Goal: Download file/media

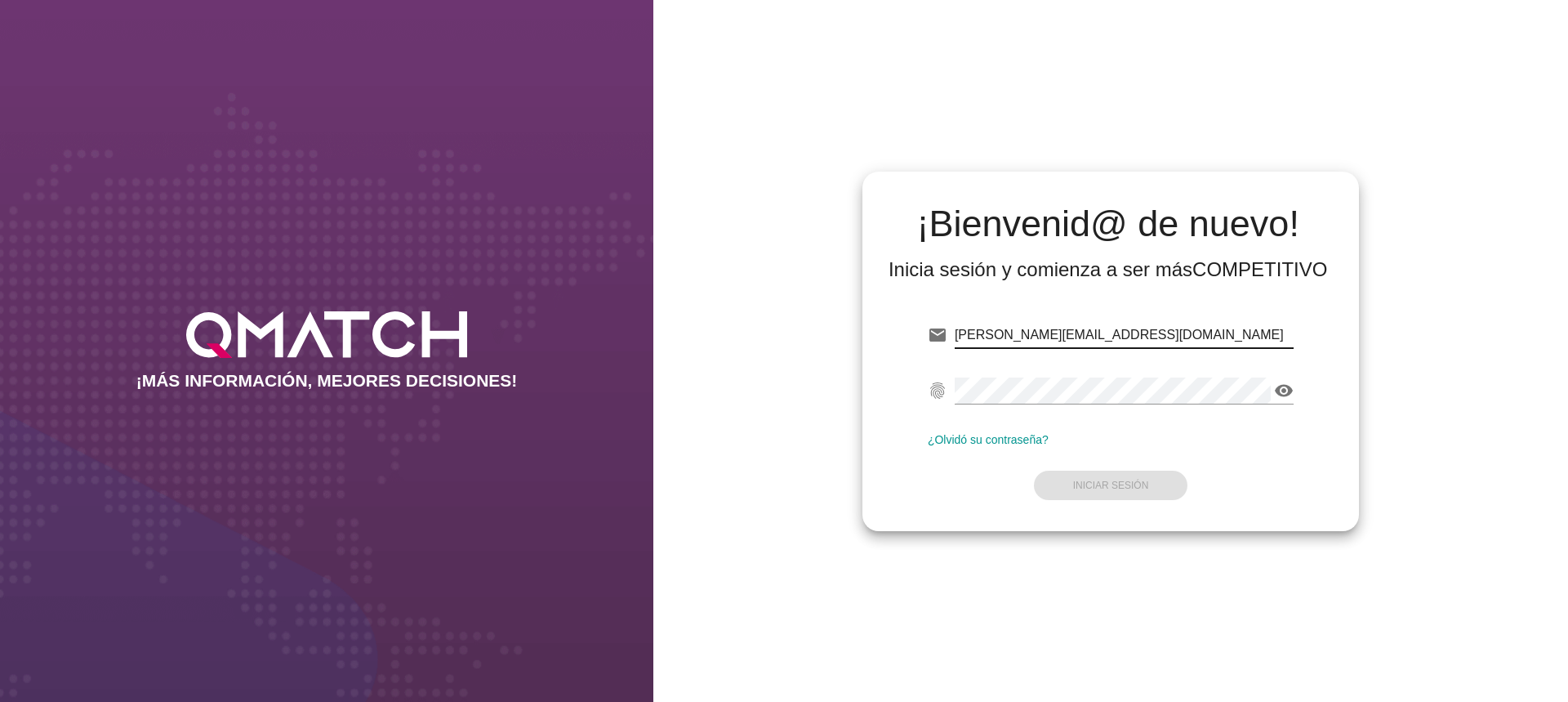
type input "[PERSON_NAME][EMAIL_ADDRESS][DOMAIN_NAME]"
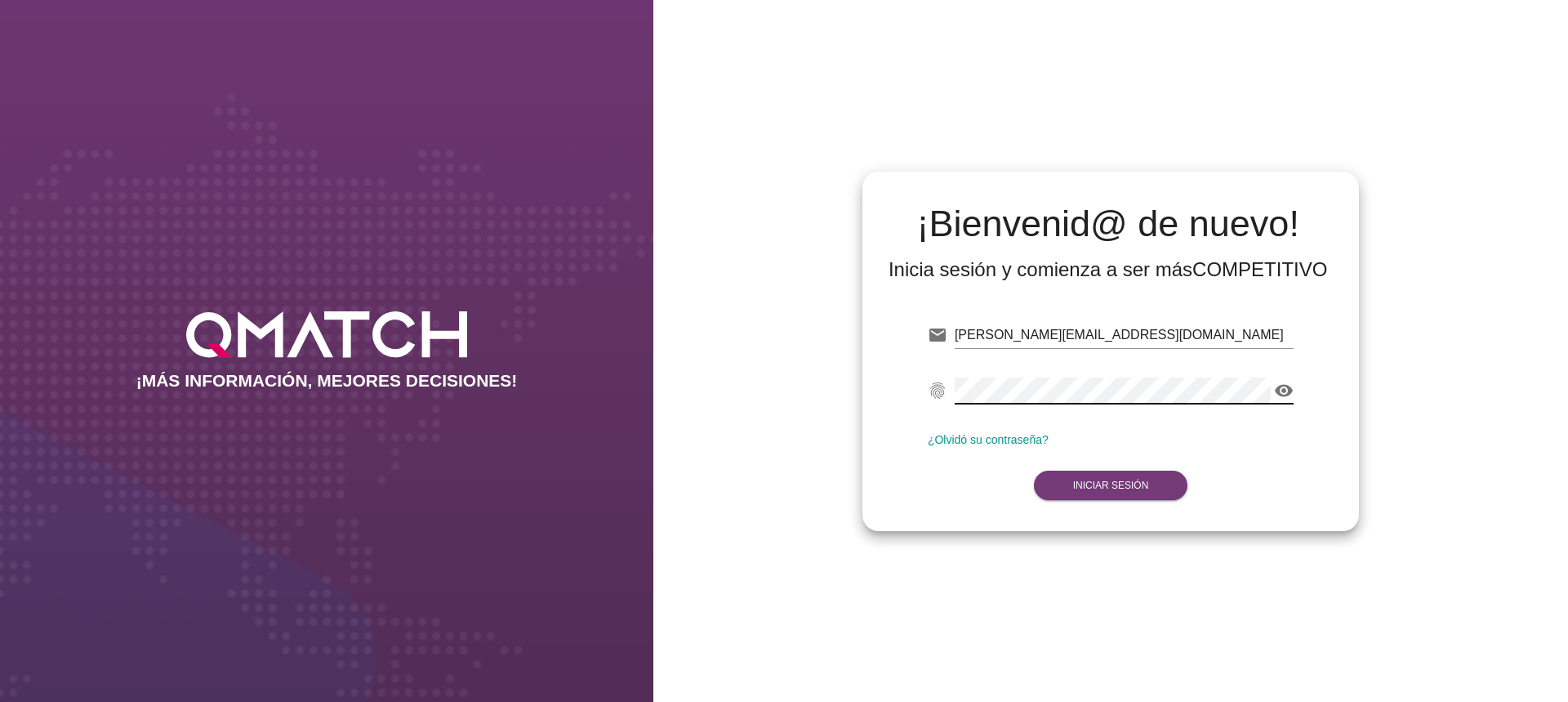
click at [1124, 486] on strong "Iniciar Sesión" at bounding box center [1112, 485] width 76 height 12
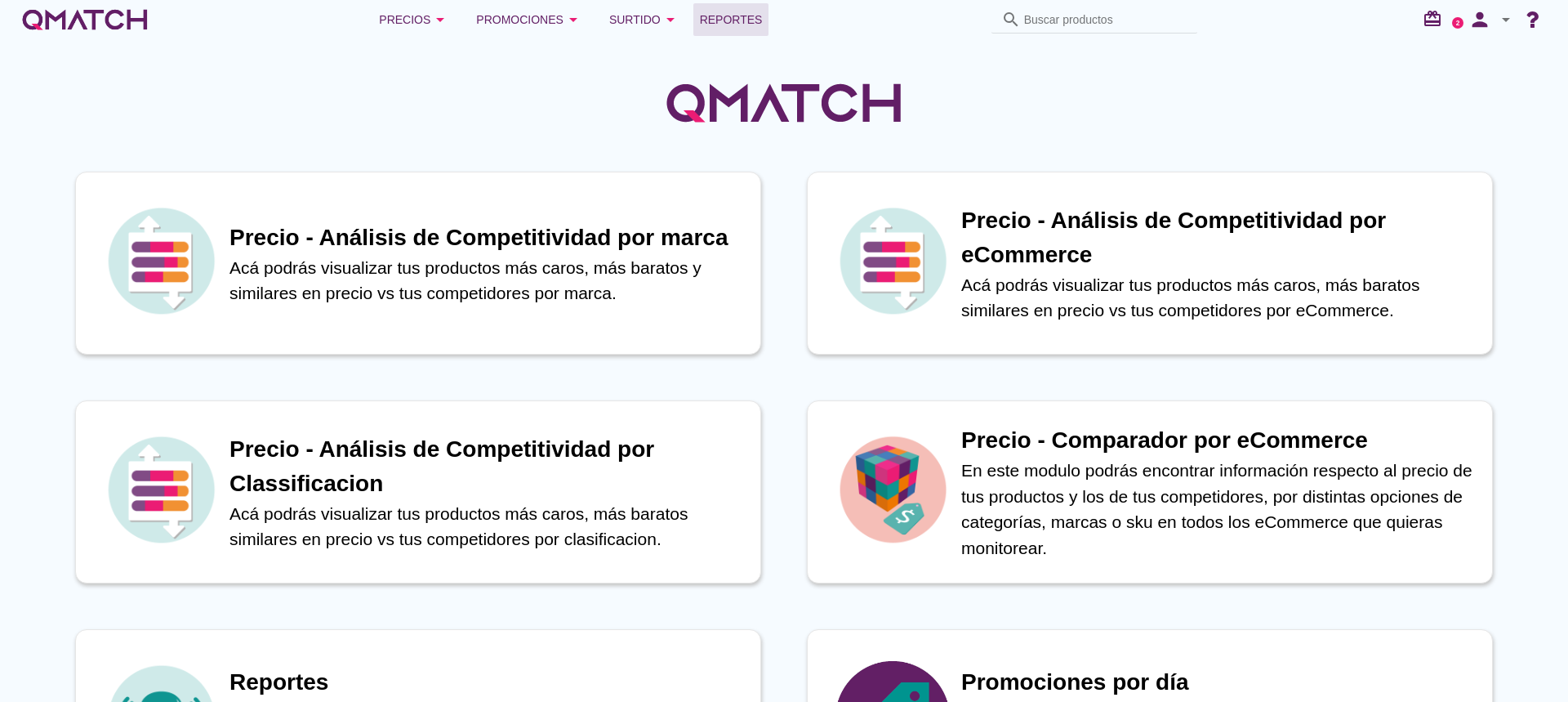
click at [714, 23] on span "Reportes" at bounding box center [731, 19] width 63 height 19
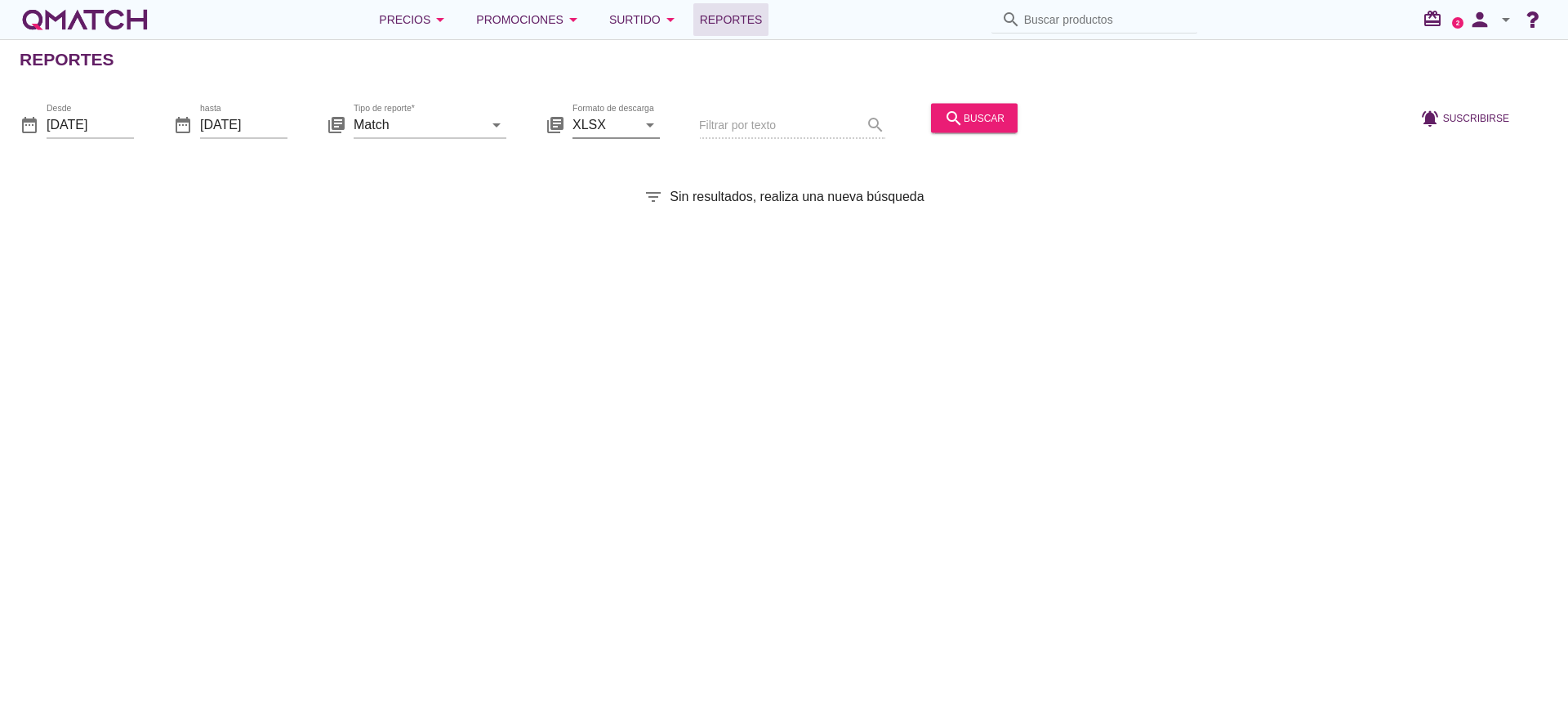
click at [644, 127] on icon "arrow_drop_down" at bounding box center [649, 124] width 19 height 19
click at [598, 201] on div "CSV" at bounding box center [616, 203] width 62 height 19
type input "CSV"
click at [490, 124] on icon "arrow_drop_down" at bounding box center [496, 124] width 19 height 19
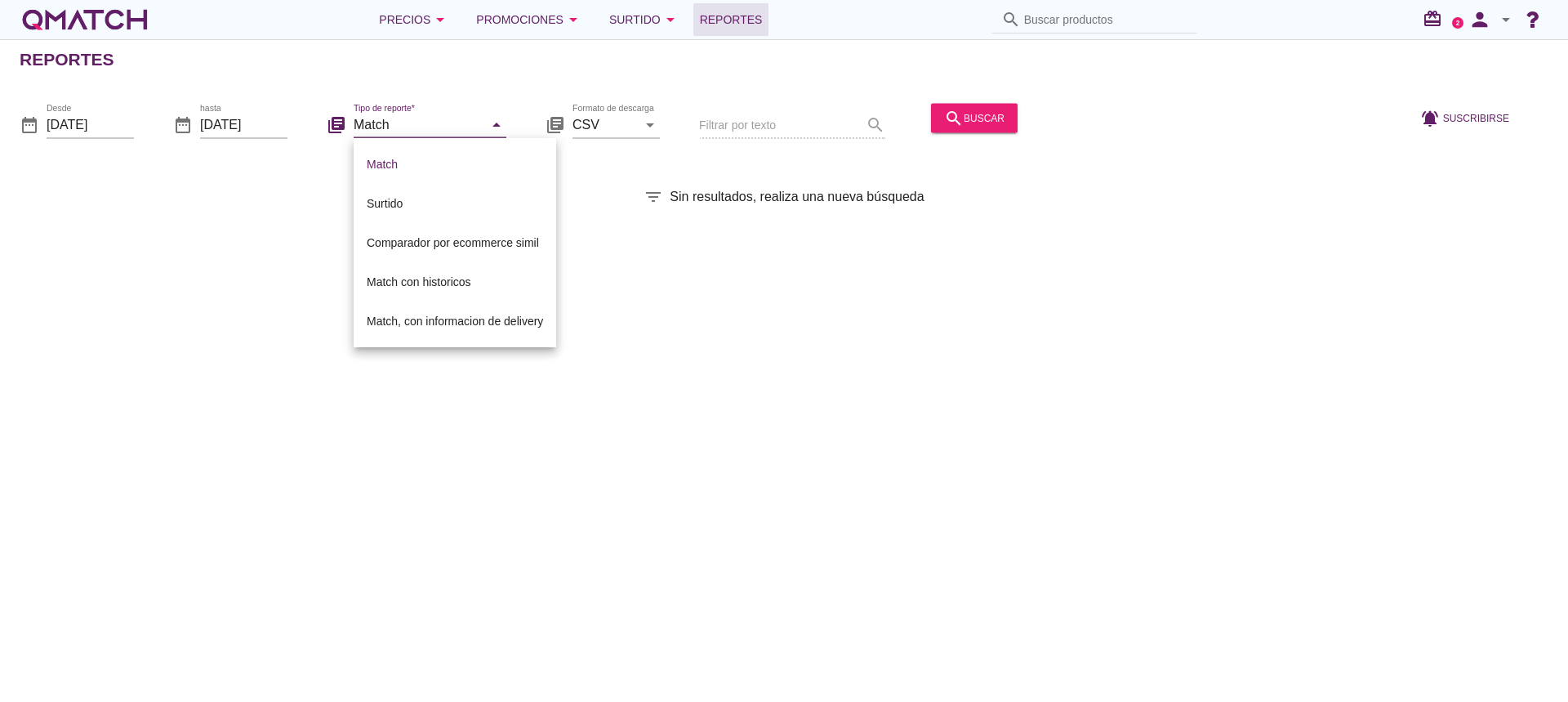
click at [481, 325] on div "Match, con informacion de delivery" at bounding box center [455, 321] width 176 height 19
type input "Match, con informacion de delivery"
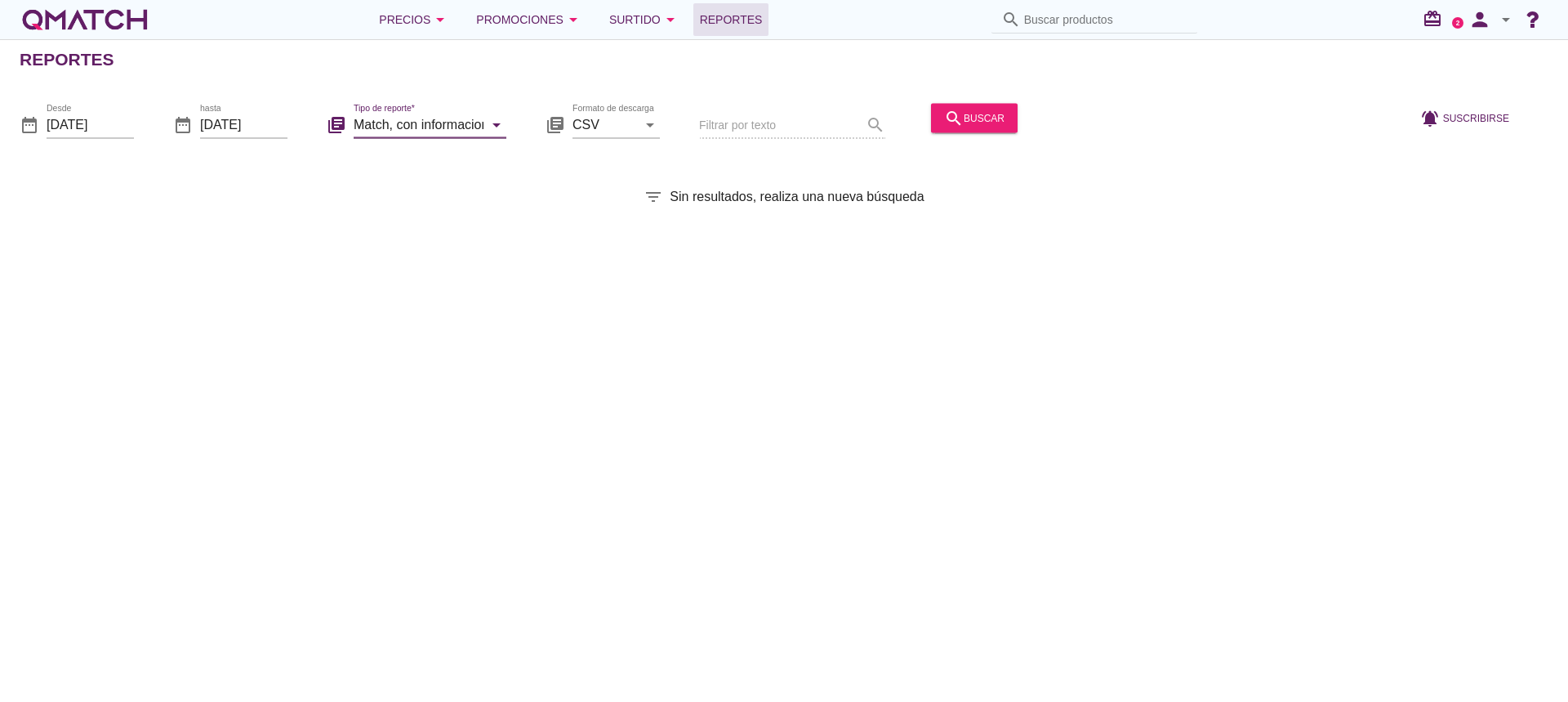
click at [481, 325] on div "Reportes date_range Desde [DATE] date_range hasta [DATE] library_books Tipo de …" at bounding box center [784, 370] width 1568 height 662
click at [279, 122] on input "[DATE]" at bounding box center [244, 124] width 88 height 26
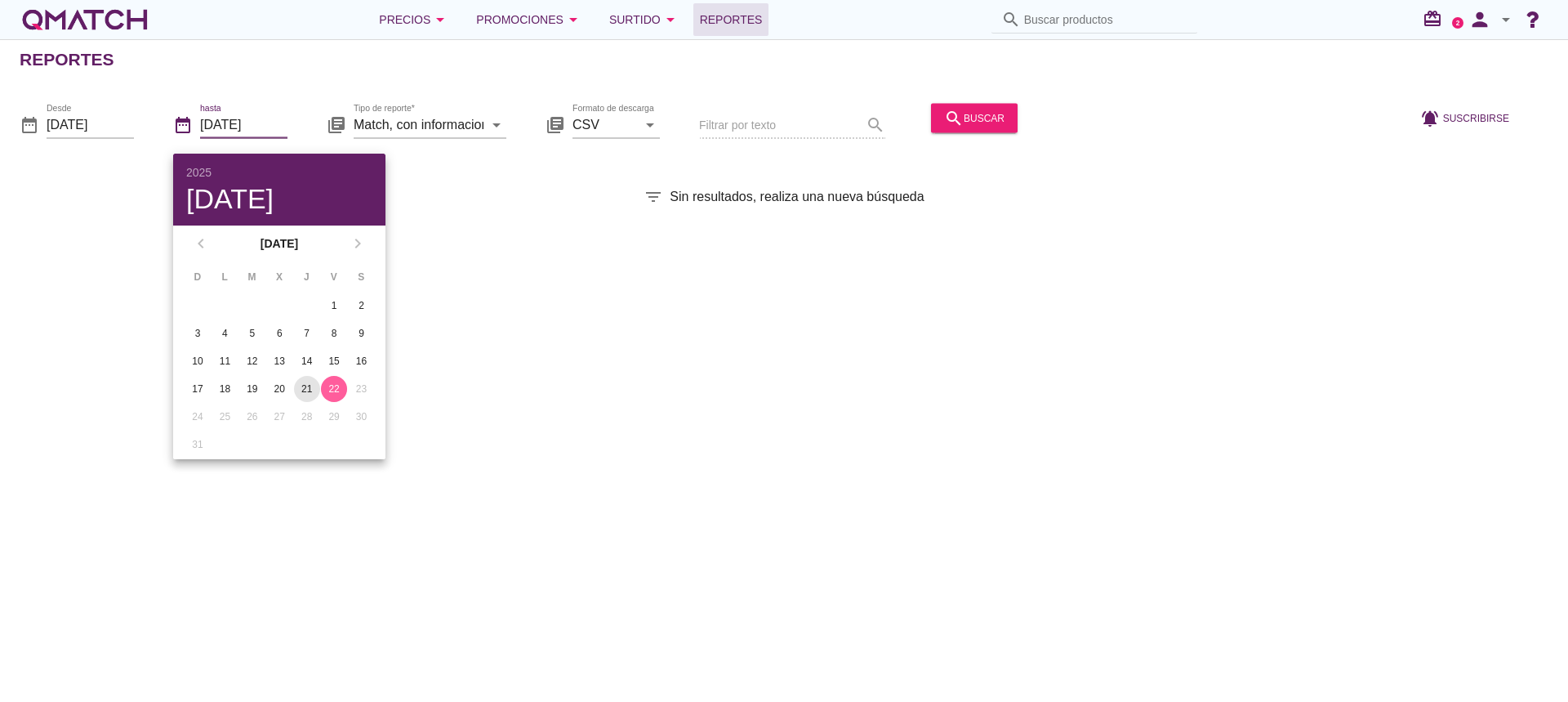
click at [307, 386] on div "21" at bounding box center [307, 388] width 26 height 14
type input "[DATE]"
click at [116, 116] on input "[DATE]" at bounding box center [90, 124] width 88 height 26
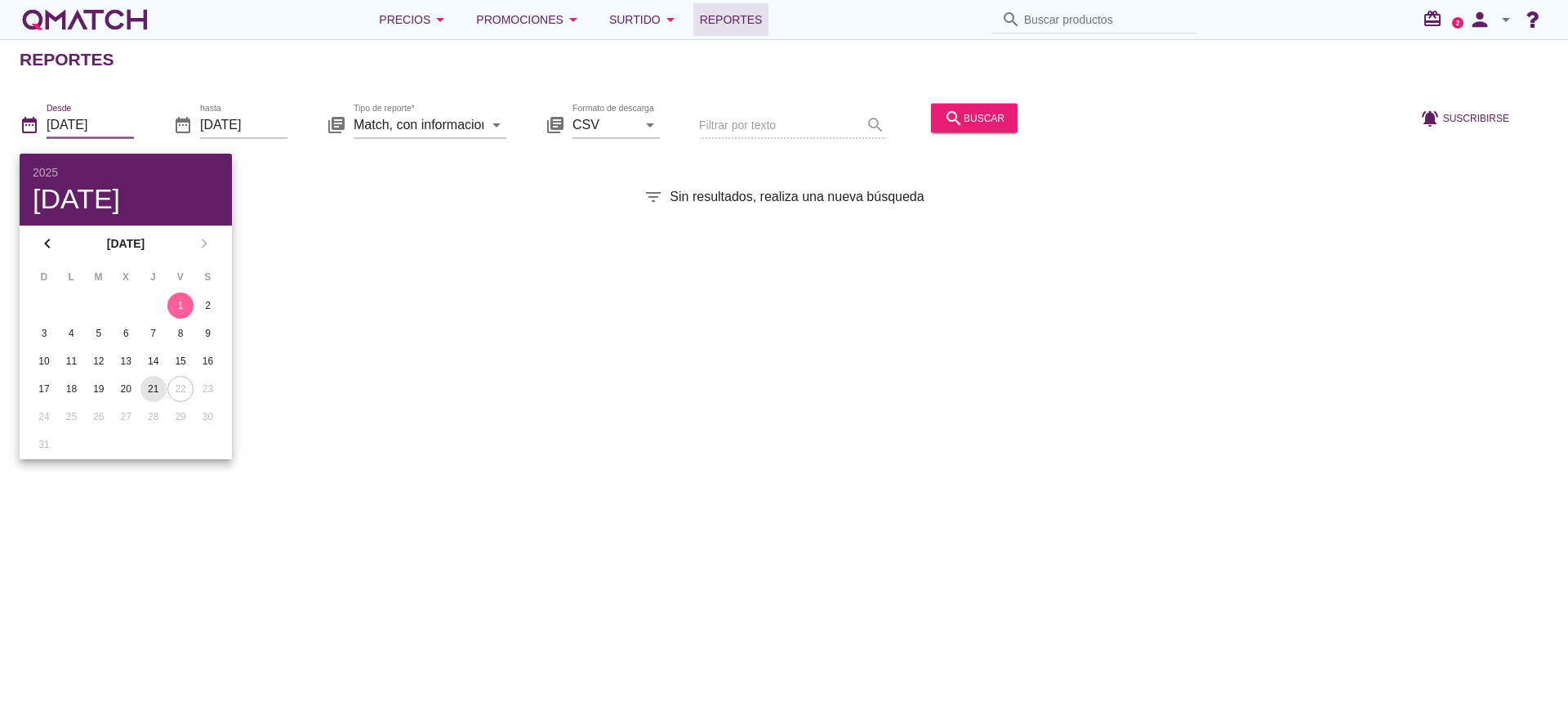
click at [154, 388] on div "21" at bounding box center [154, 388] width 26 height 14
type input "[DATE]"
click at [905, 311] on div "Reportes date_range Desde [DATE] date_range hasta [DATE] library_books Tipo de …" at bounding box center [784, 370] width 1568 height 662
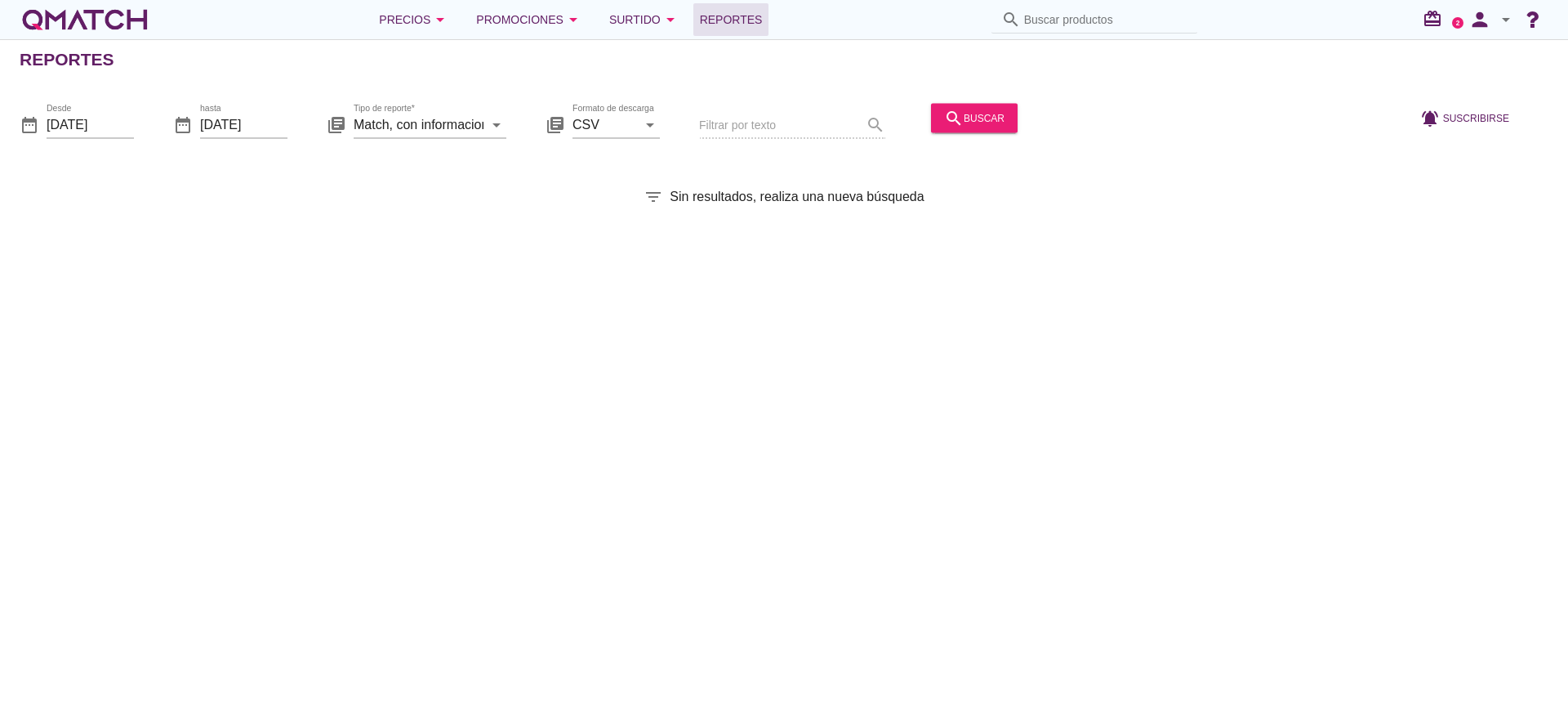
click at [1059, 273] on div "Reportes date_range Desde [DATE] date_range hasta [DATE] library_books Tipo de …" at bounding box center [784, 370] width 1568 height 662
click at [963, 116] on div "search buscar" at bounding box center [975, 117] width 61 height 19
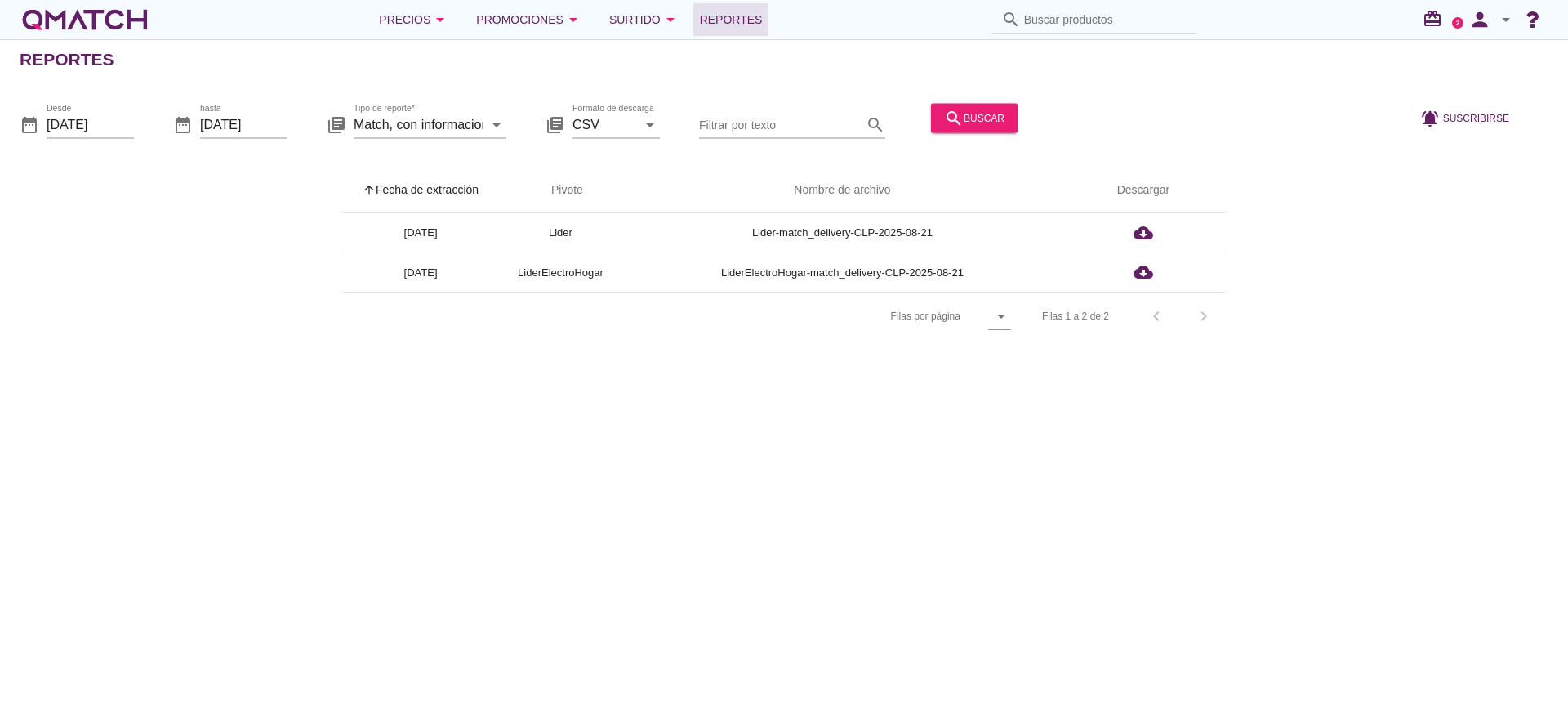
click at [1206, 453] on div "Reportes date_range Desde [DATE] date_range hasta [DATE] library_books Tipo de …" at bounding box center [784, 370] width 1568 height 662
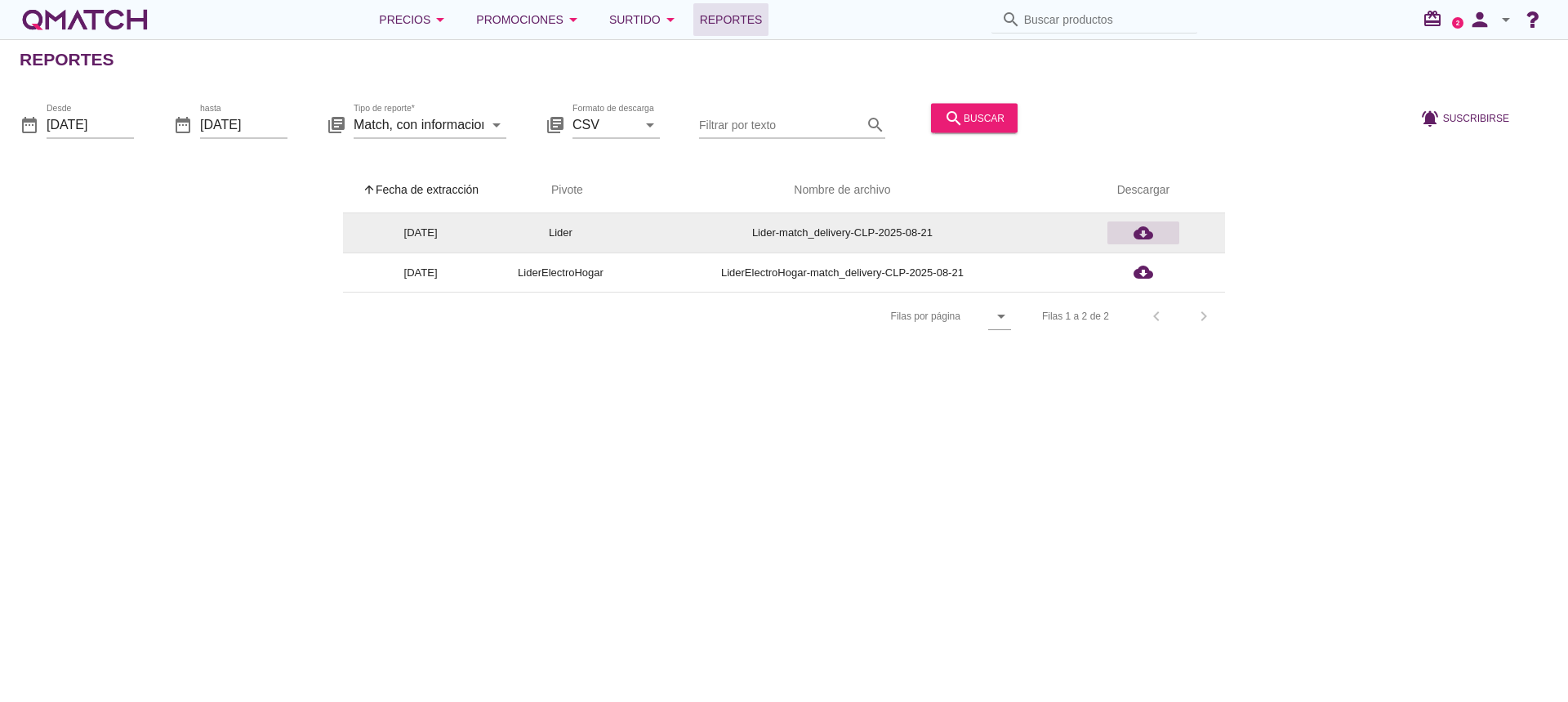
click at [1141, 230] on icon "cloud_download" at bounding box center [1143, 232] width 19 height 19
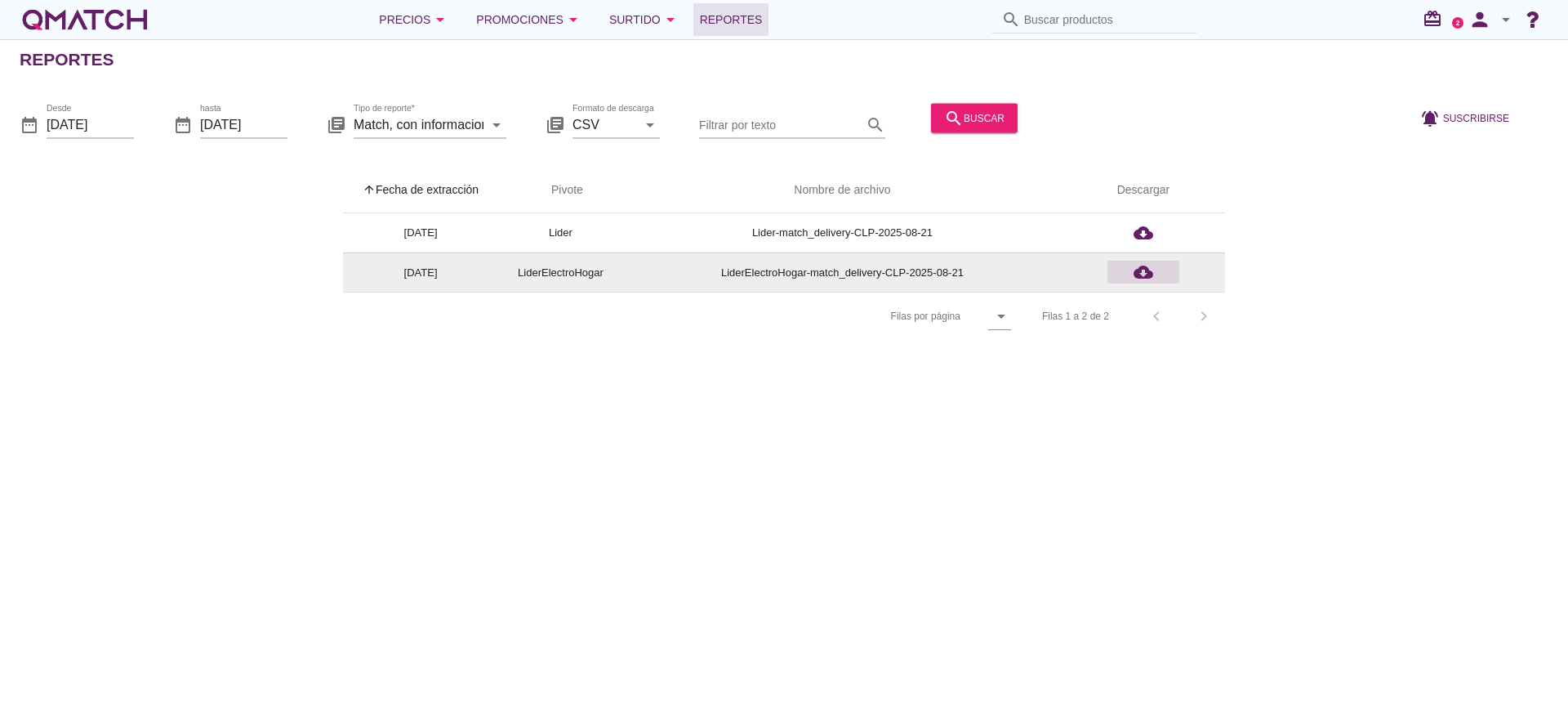
click at [1144, 273] on icon "cloud_download" at bounding box center [1143, 272] width 19 height 19
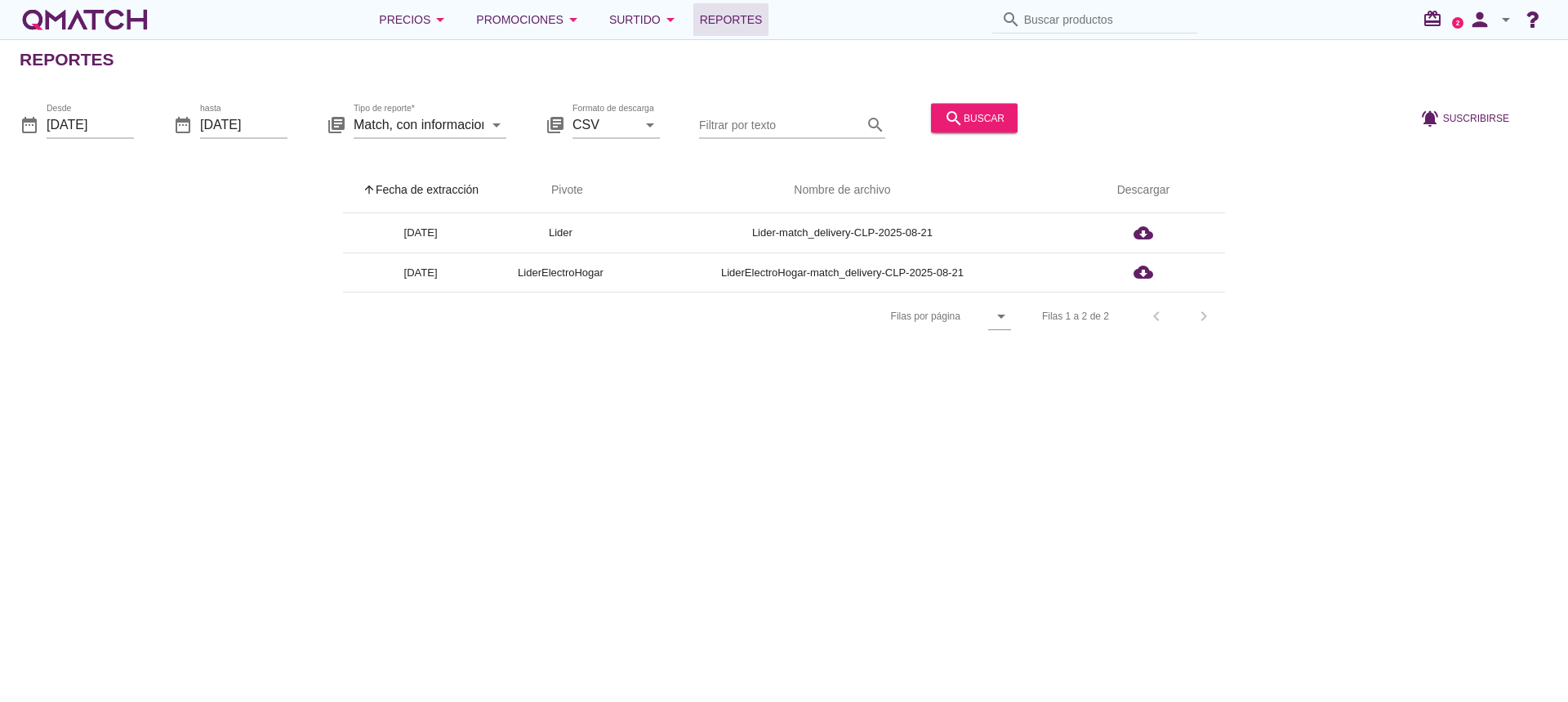
click at [1104, 610] on div "Reportes date_range Desde [DATE] date_range hasta [DATE] library_books Tipo de …" at bounding box center [784, 370] width 1568 height 662
click at [1506, 19] on icon "arrow_drop_down" at bounding box center [1506, 19] width 19 height 19
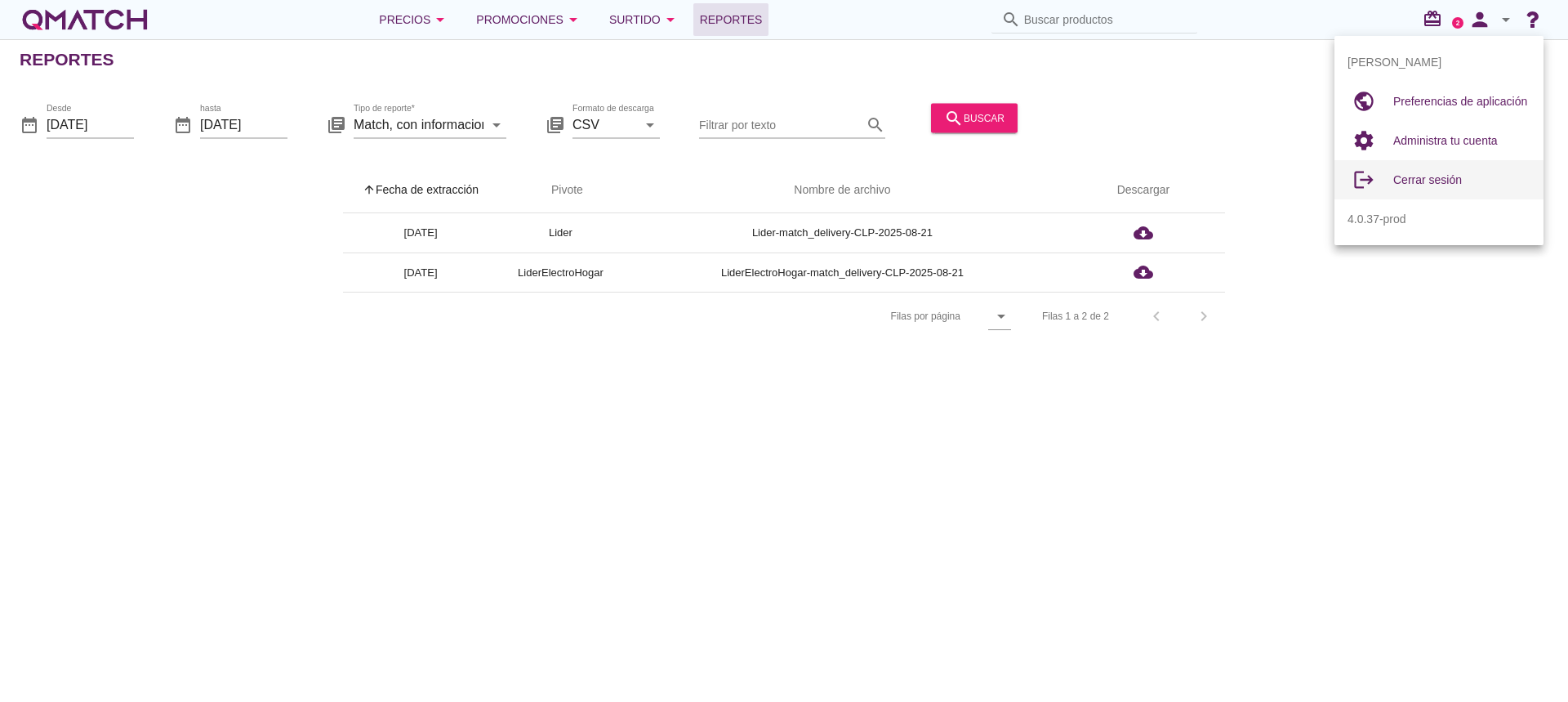
click at [1418, 178] on span "Cerrar sesión" at bounding box center [1427, 179] width 68 height 13
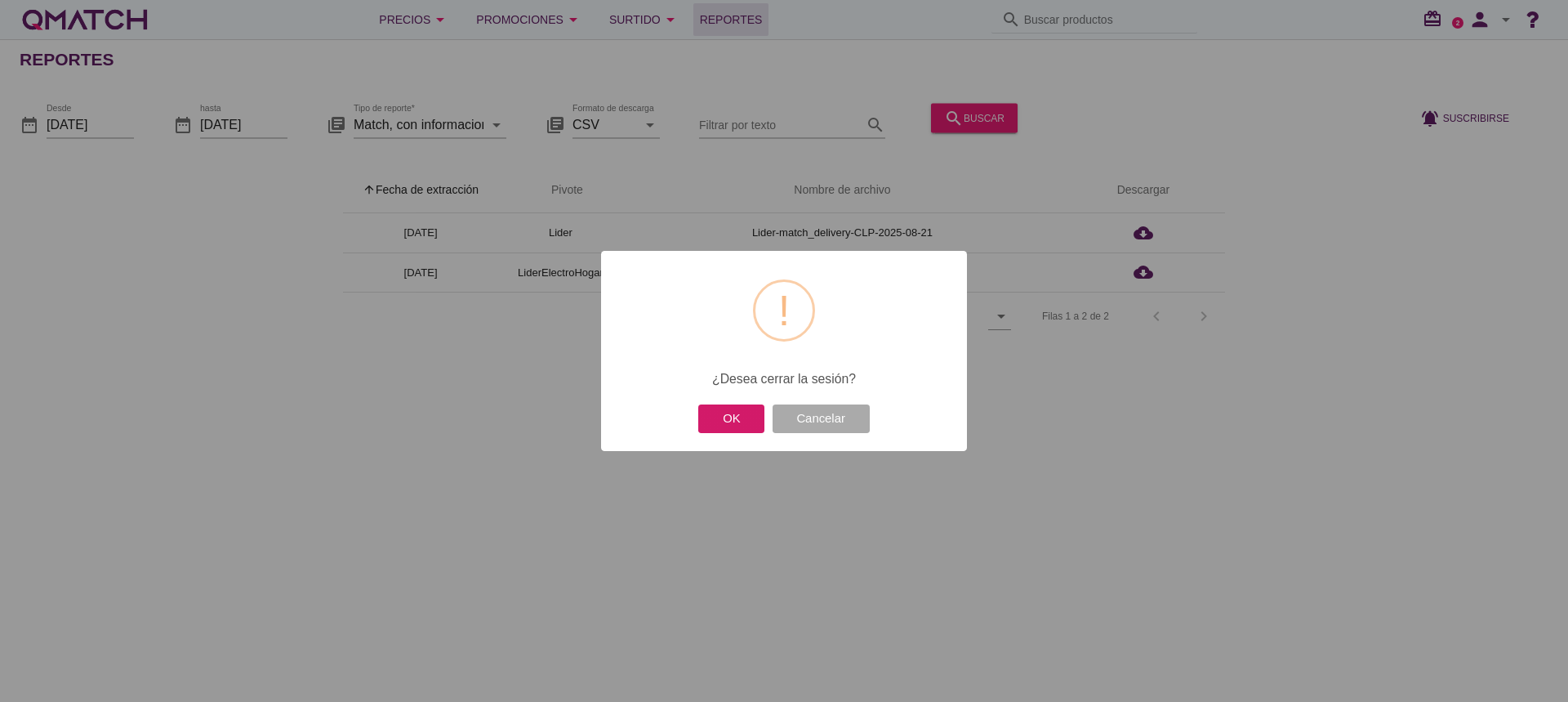
click at [738, 420] on button "OK" at bounding box center [731, 418] width 66 height 29
